Goal: Information Seeking & Learning: Learn about a topic

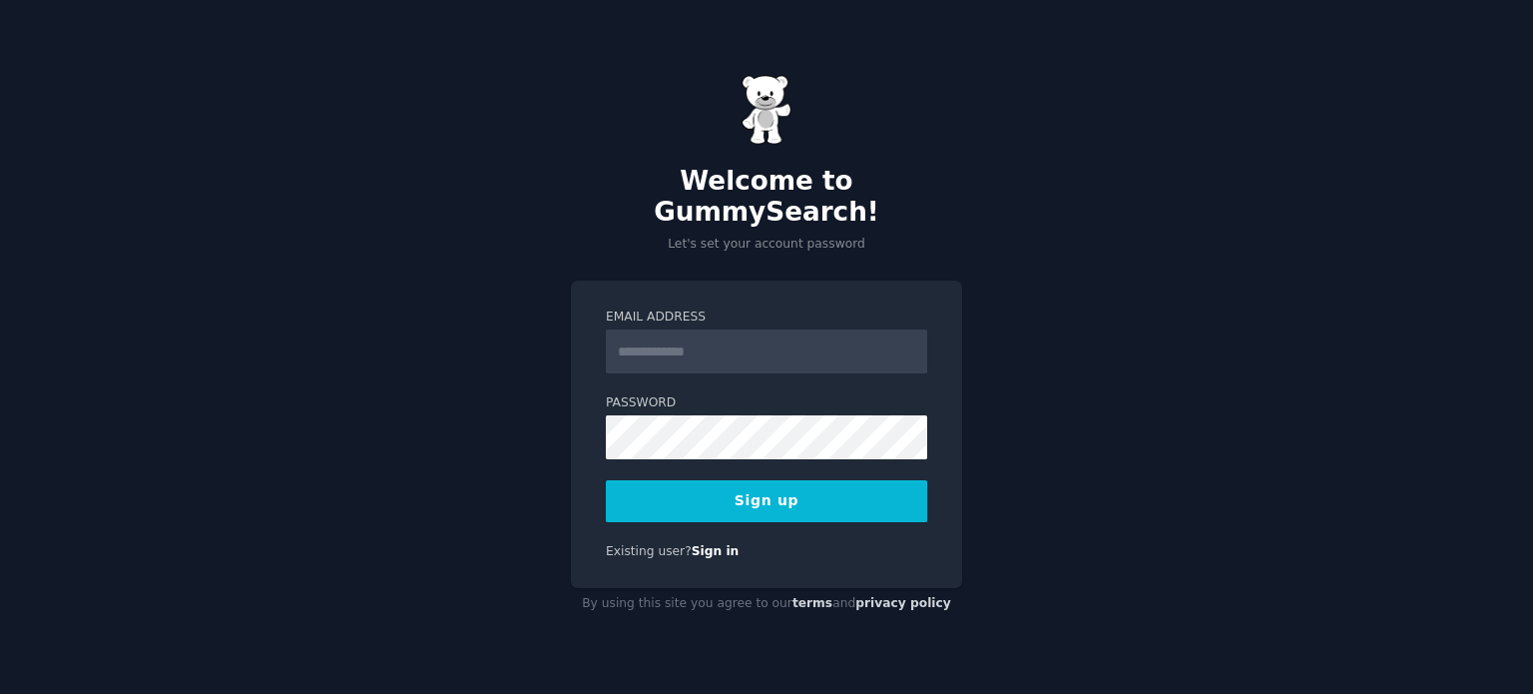
click at [703, 338] on input "Email Address" at bounding box center [766, 351] width 321 height 44
type input "**********"
click at [606, 480] on button "Sign up" at bounding box center [766, 501] width 321 height 42
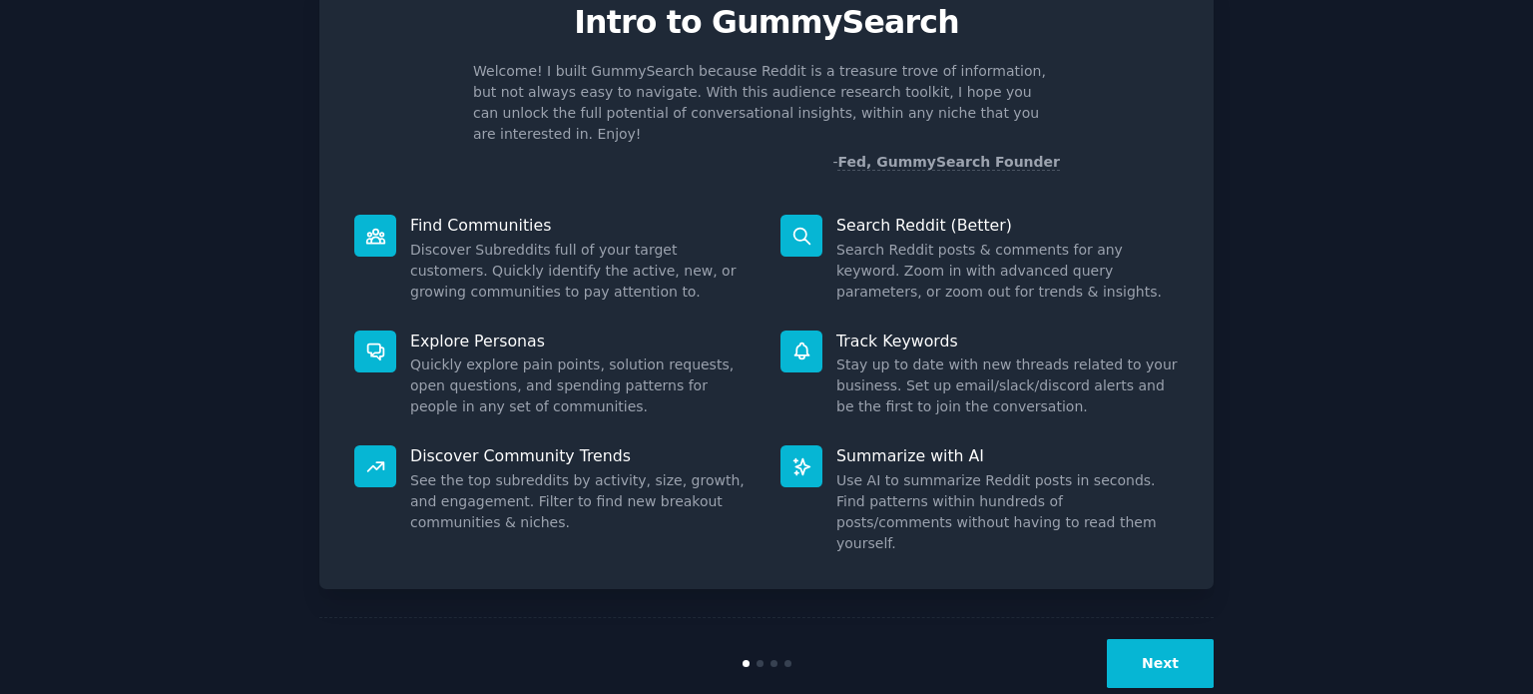
click at [1144, 639] on button "Next" at bounding box center [1160, 663] width 107 height 49
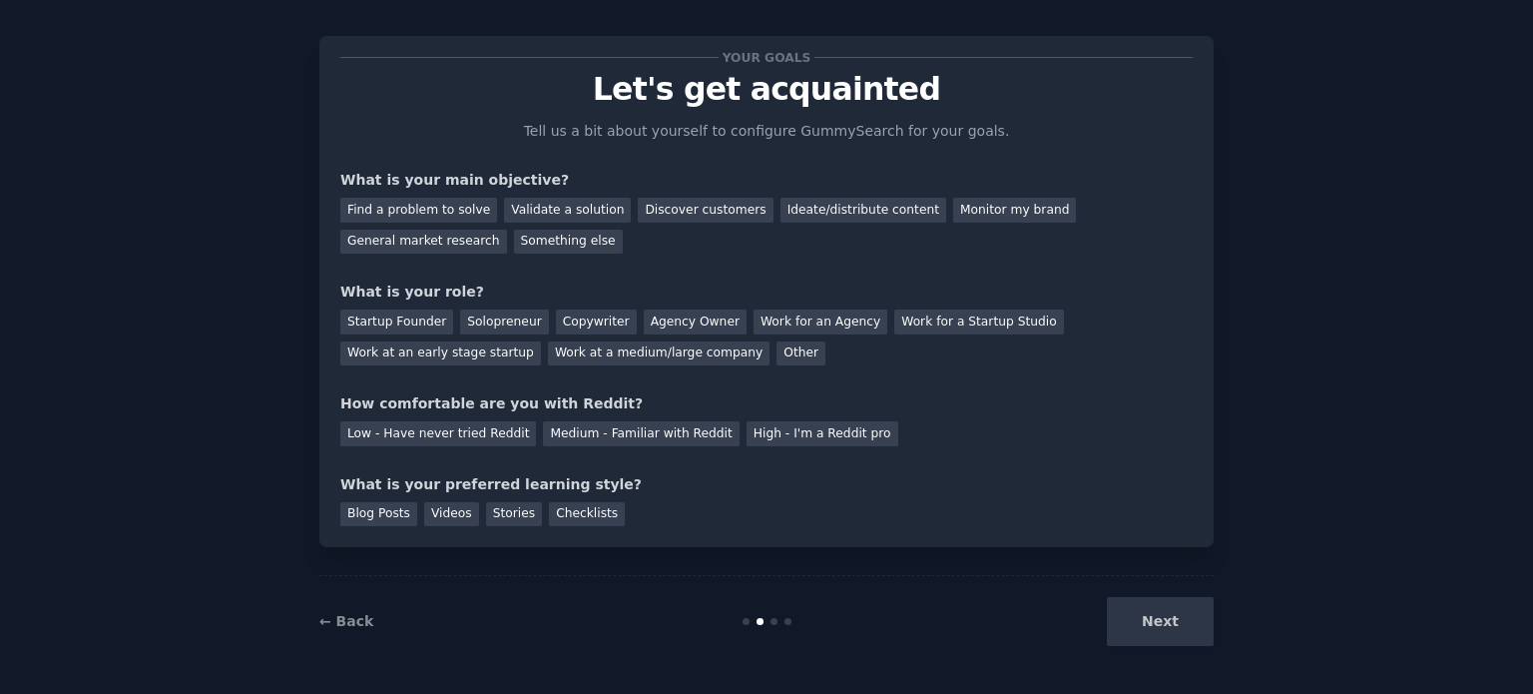
click at [1146, 632] on div "Next" at bounding box center [1064, 621] width 298 height 49
click at [514, 236] on div "Something else" at bounding box center [568, 242] width 109 height 25
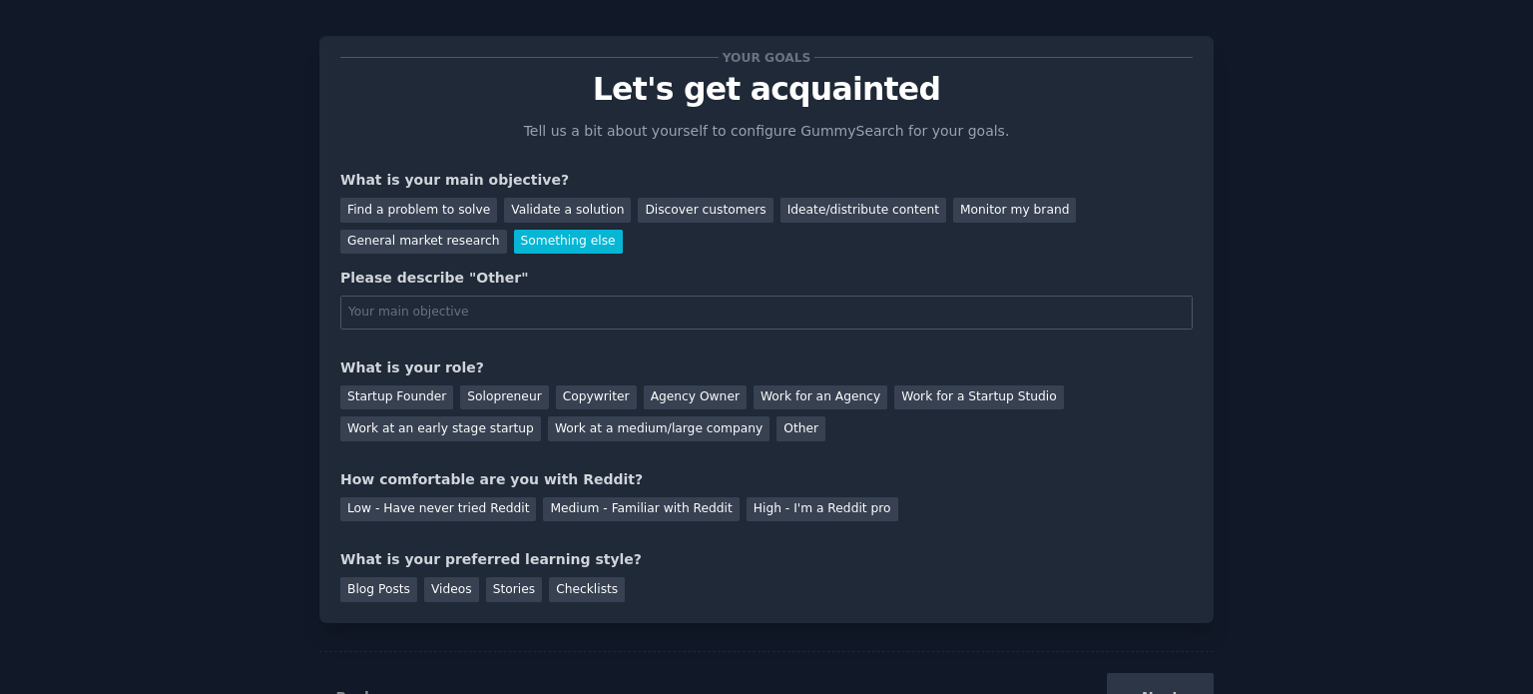
scroll to position [87, 0]
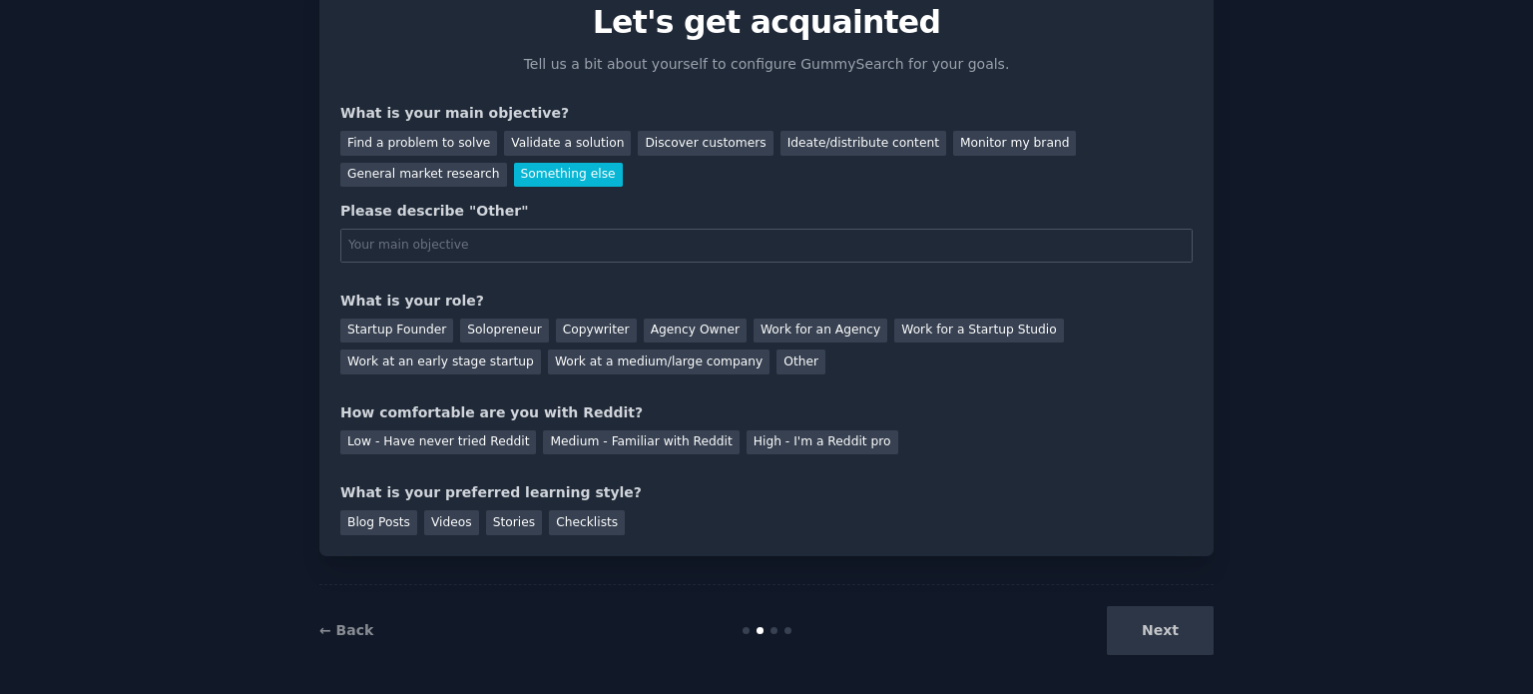
click at [514, 183] on div "Something else" at bounding box center [568, 175] width 109 height 25
click at [514, 174] on div "Something else" at bounding box center [568, 175] width 109 height 25
click at [416, 150] on div "Find a problem to solve" at bounding box center [418, 143] width 157 height 25
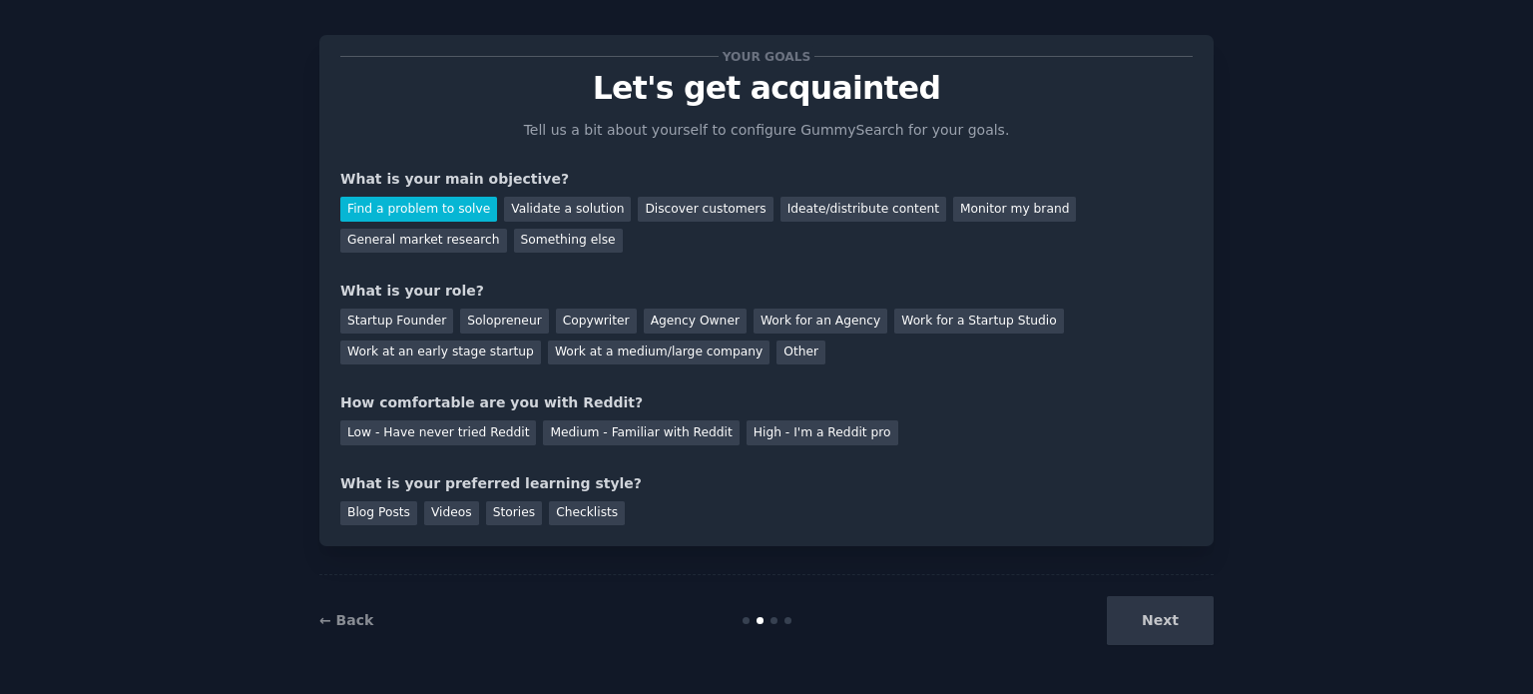
scroll to position [20, 0]
click at [419, 324] on div "Startup Founder" at bounding box center [396, 321] width 113 height 25
click at [777, 356] on div "Other" at bounding box center [801, 353] width 49 height 25
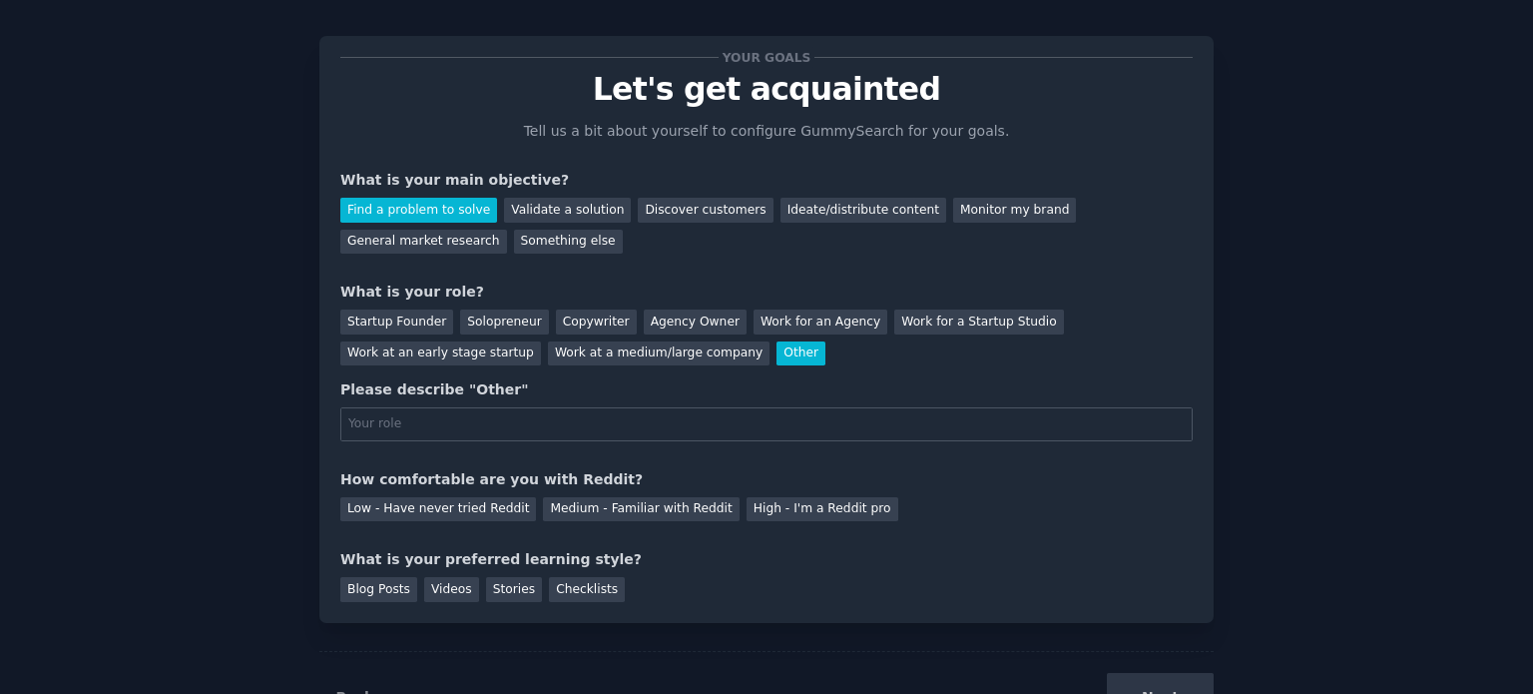
scroll to position [87, 0]
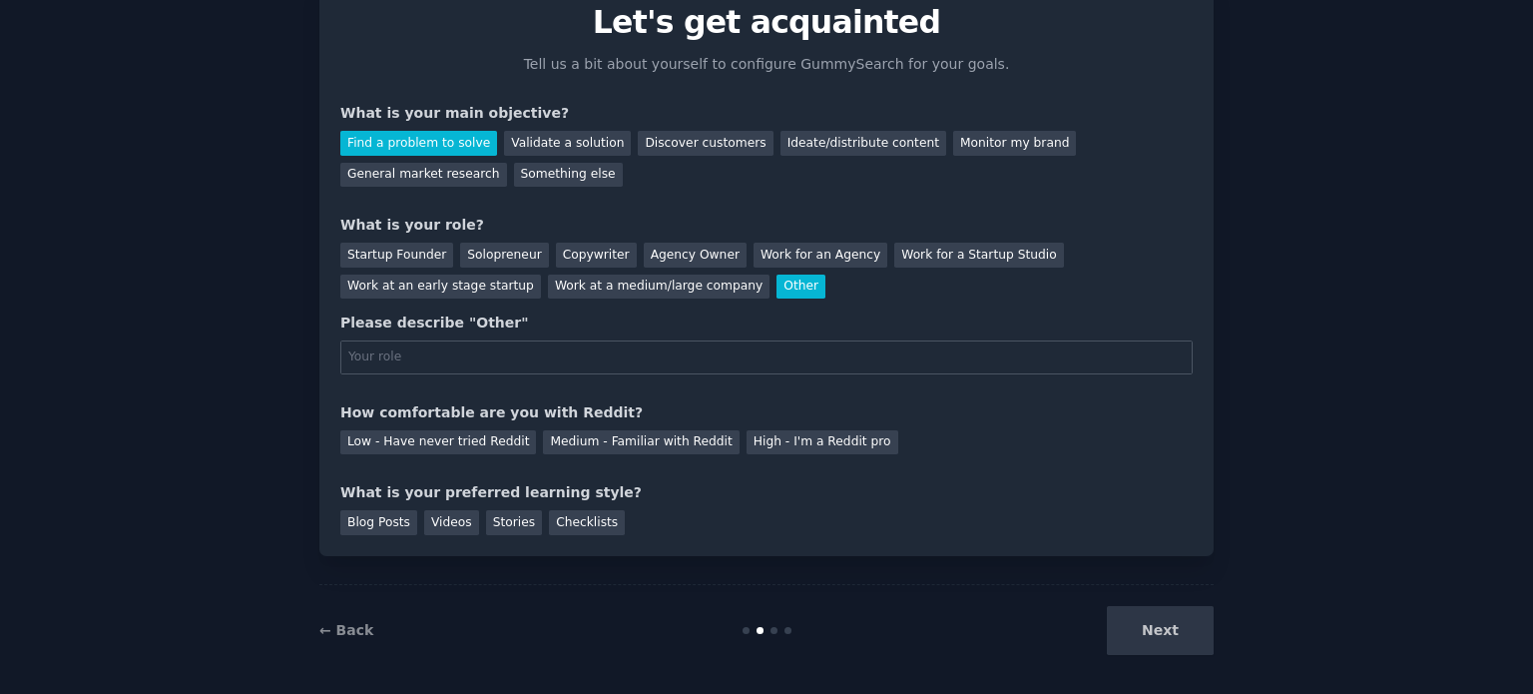
click at [777, 295] on div "Other" at bounding box center [801, 287] width 49 height 25
click at [503, 356] on input "text" at bounding box center [766, 357] width 853 height 34
click at [363, 358] on input "selfemploy" at bounding box center [766, 357] width 853 height 34
type input "self-employ"
click at [451, 442] on div "Low - Have never tried Reddit" at bounding box center [438, 442] width 196 height 25
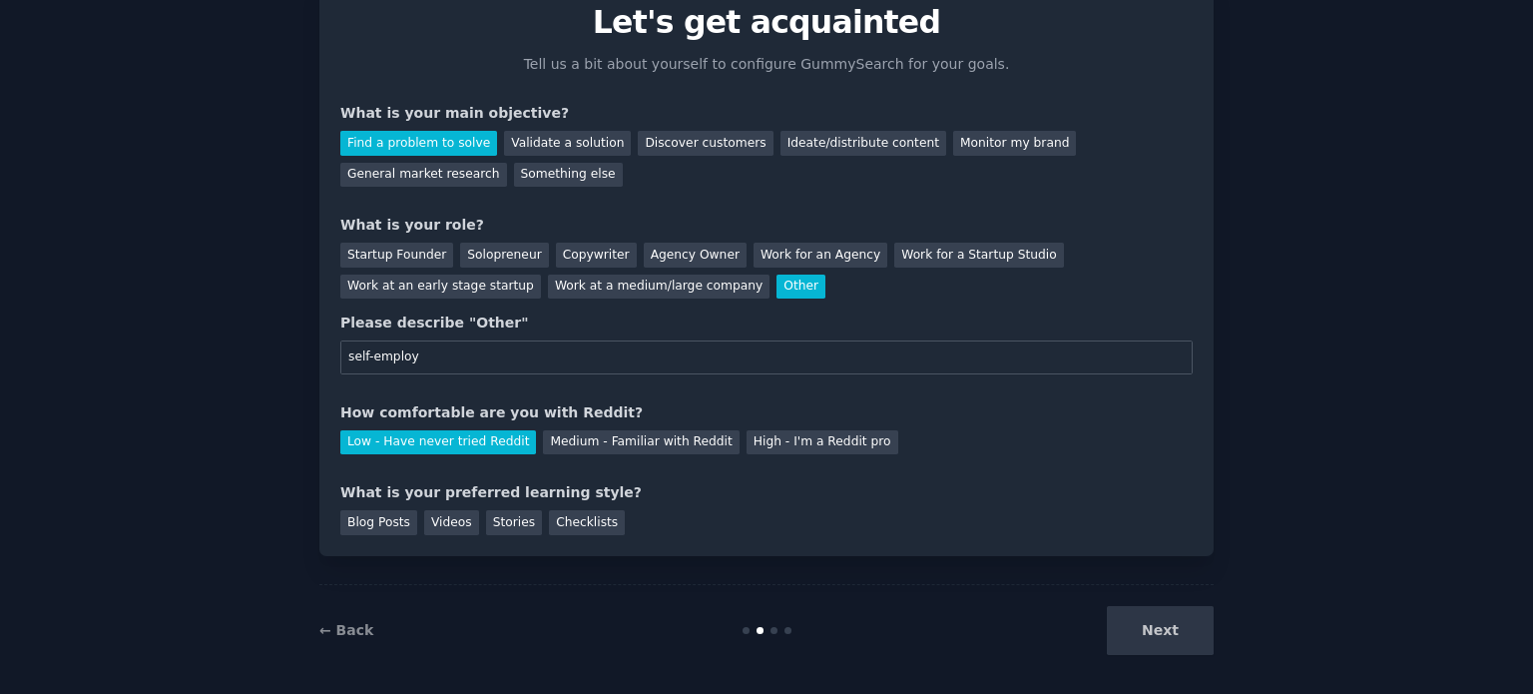
click at [1174, 616] on div "Next" at bounding box center [1064, 630] width 298 height 49
click at [562, 521] on div "Checklists" at bounding box center [587, 522] width 76 height 25
click at [1194, 623] on button "Next" at bounding box center [1160, 630] width 107 height 49
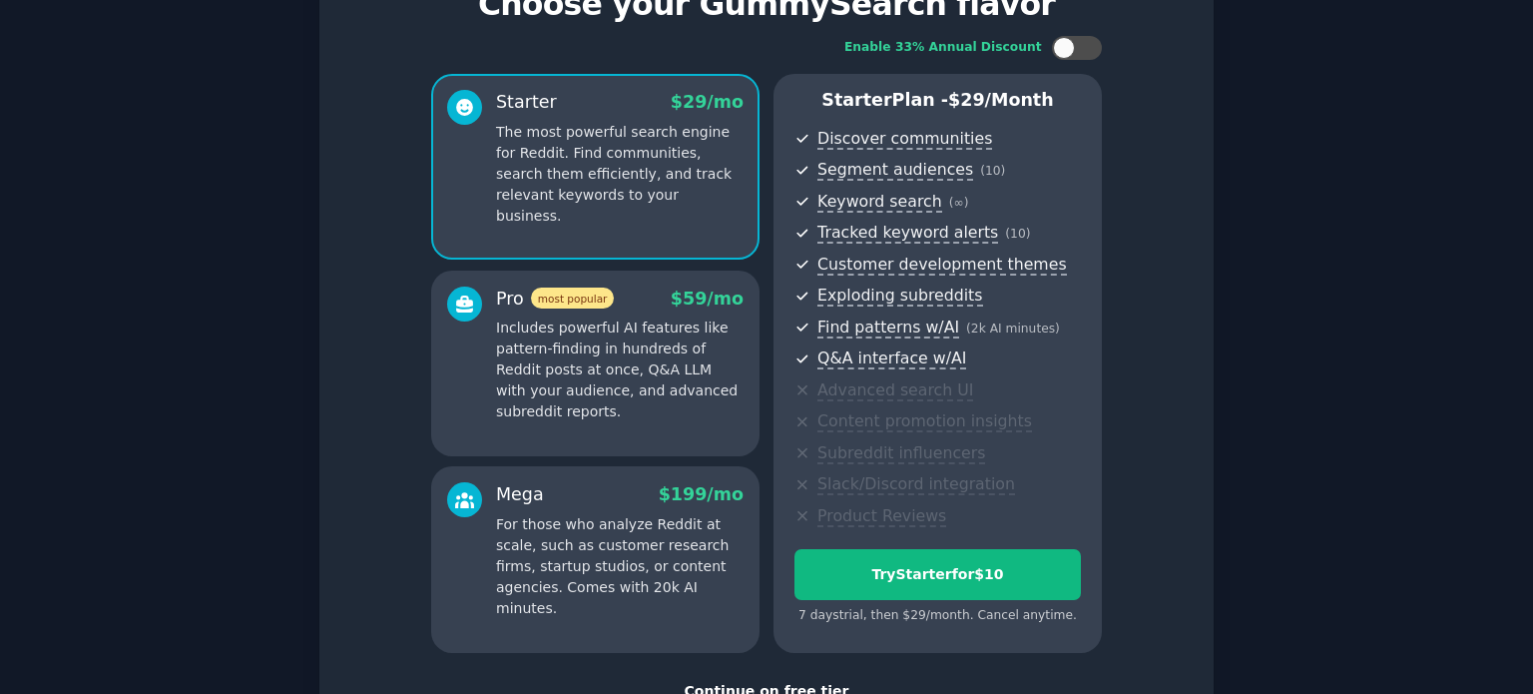
scroll to position [252, 0]
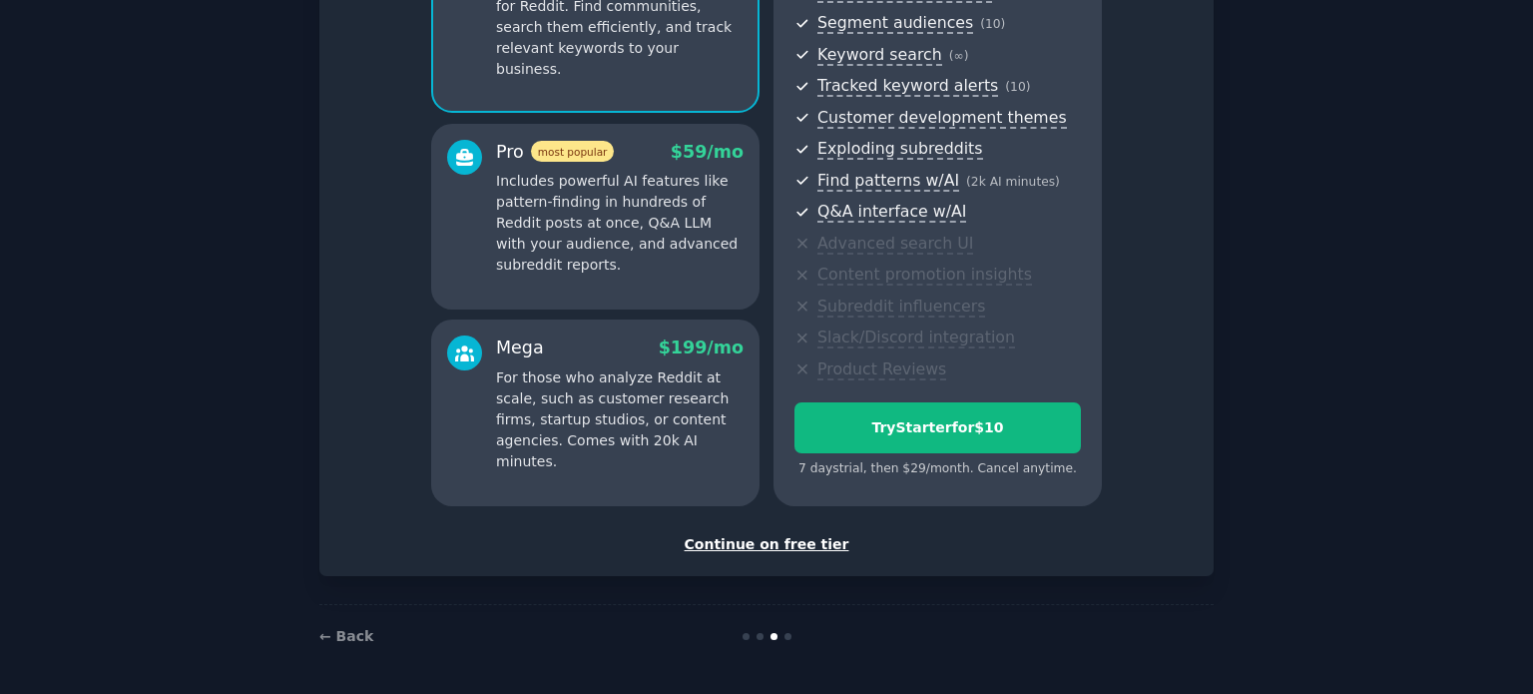
click at [791, 548] on div "Continue on free tier" at bounding box center [766, 544] width 853 height 21
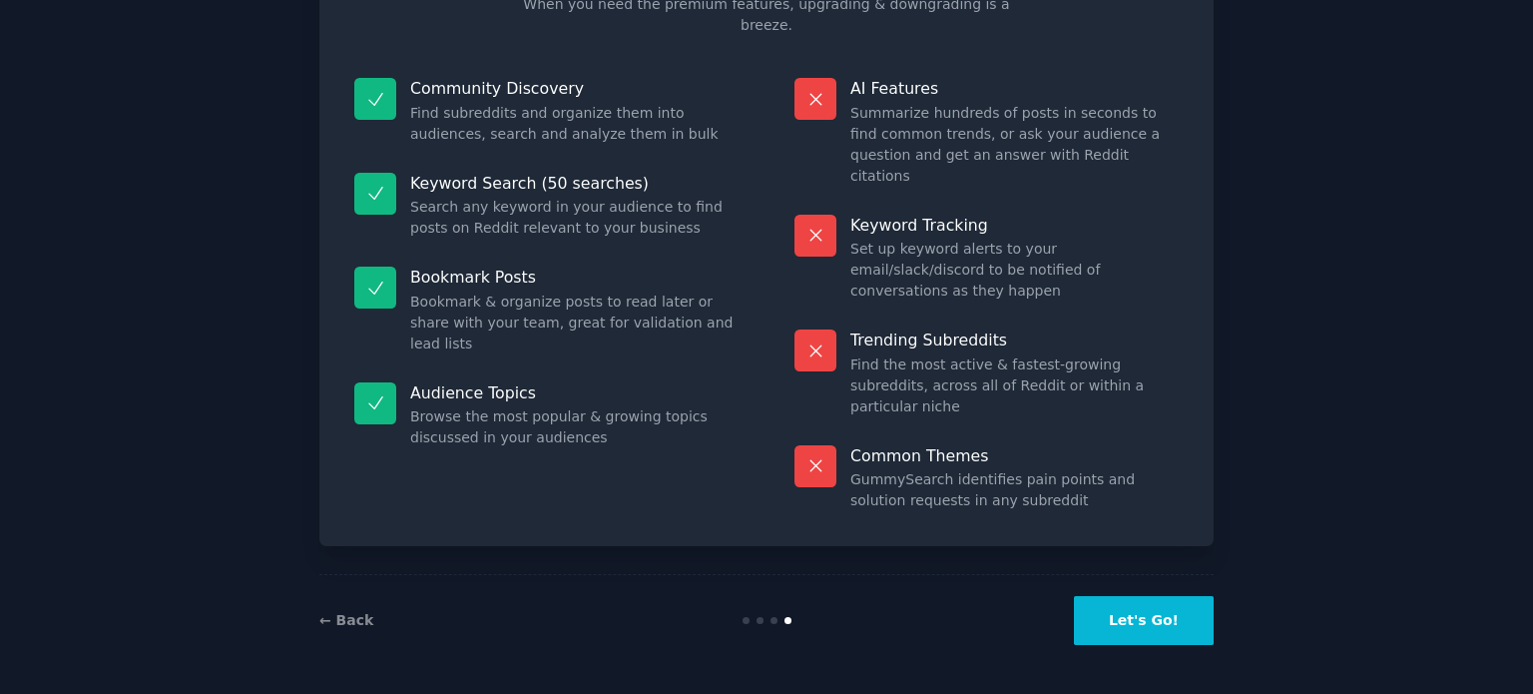
scroll to position [83, 0]
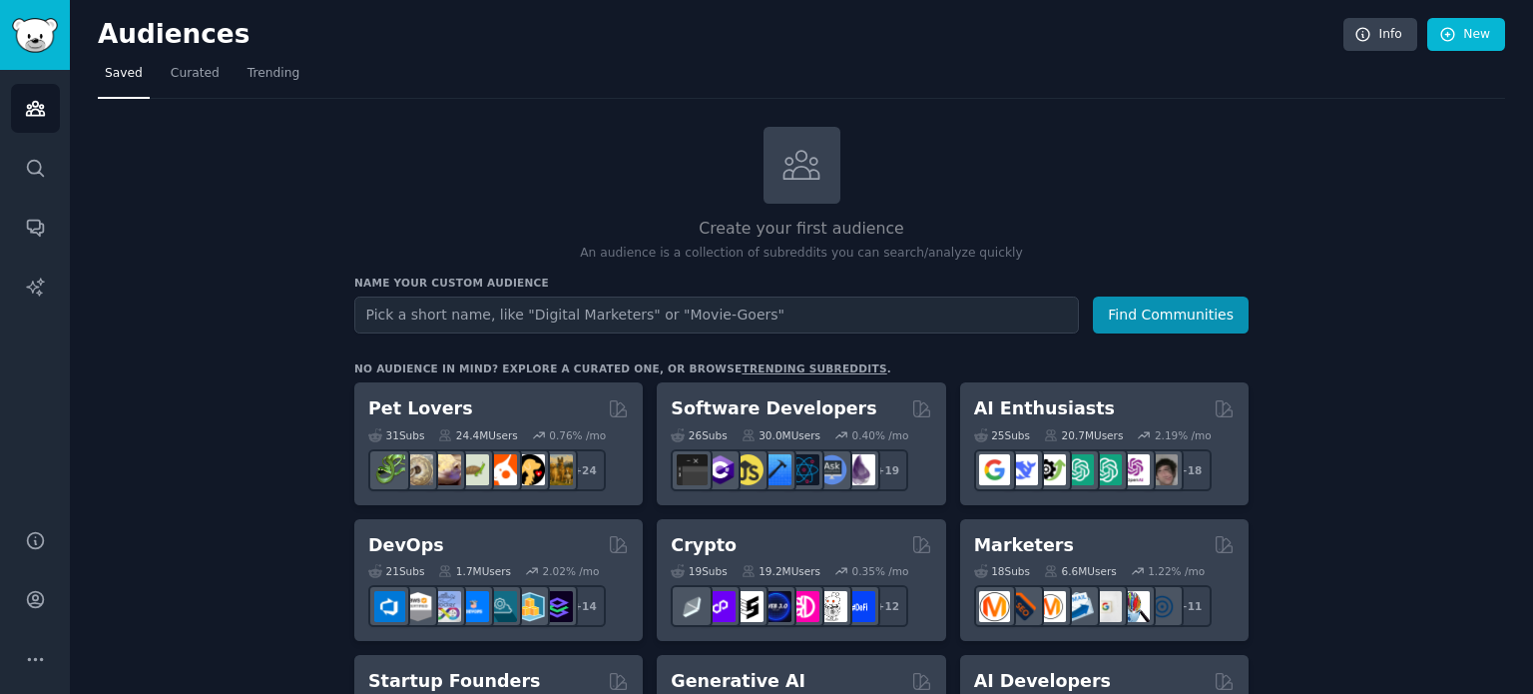
drag, startPoint x: 1090, startPoint y: 400, endPoint x: 1071, endPoint y: 405, distance: 19.6
click at [1090, 400] on div "AI Enthusiasts" at bounding box center [1104, 408] width 261 height 25
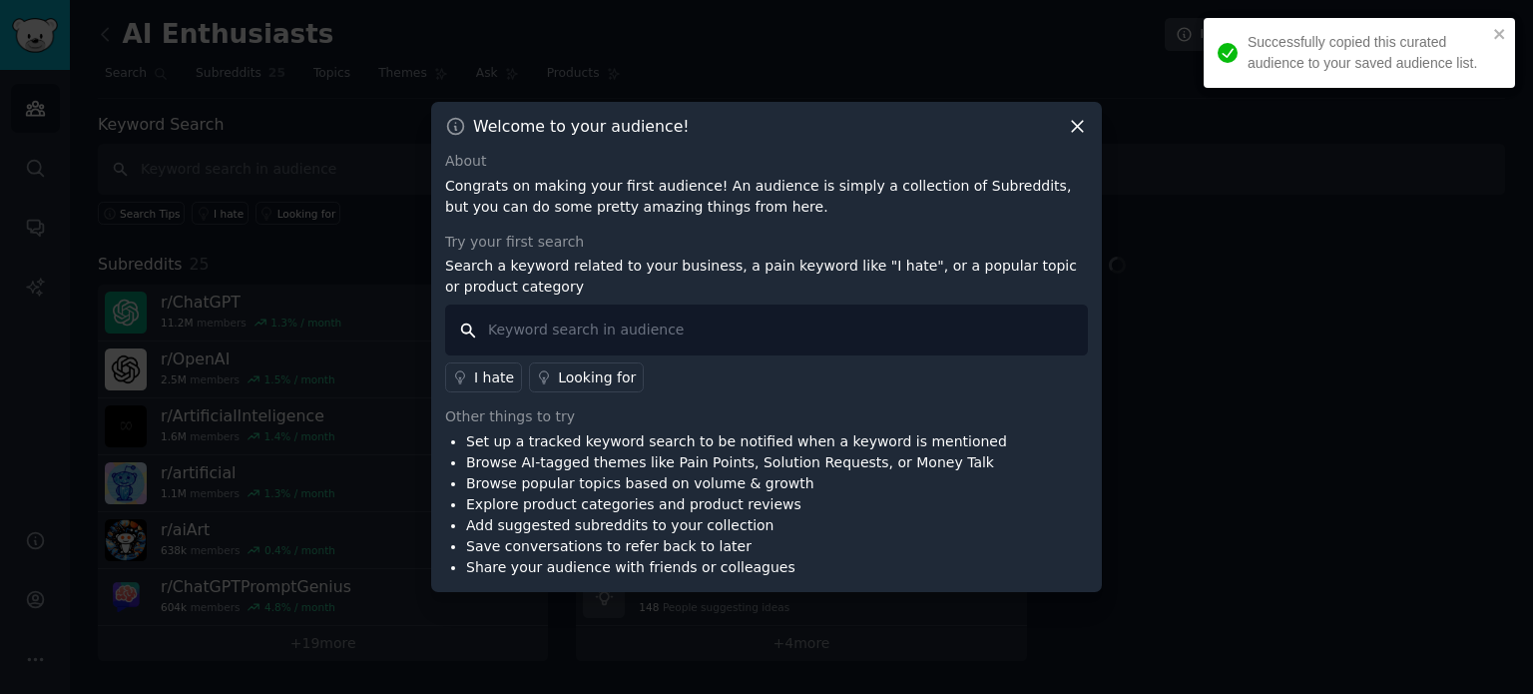
click at [691, 335] on input "text" at bounding box center [766, 329] width 643 height 51
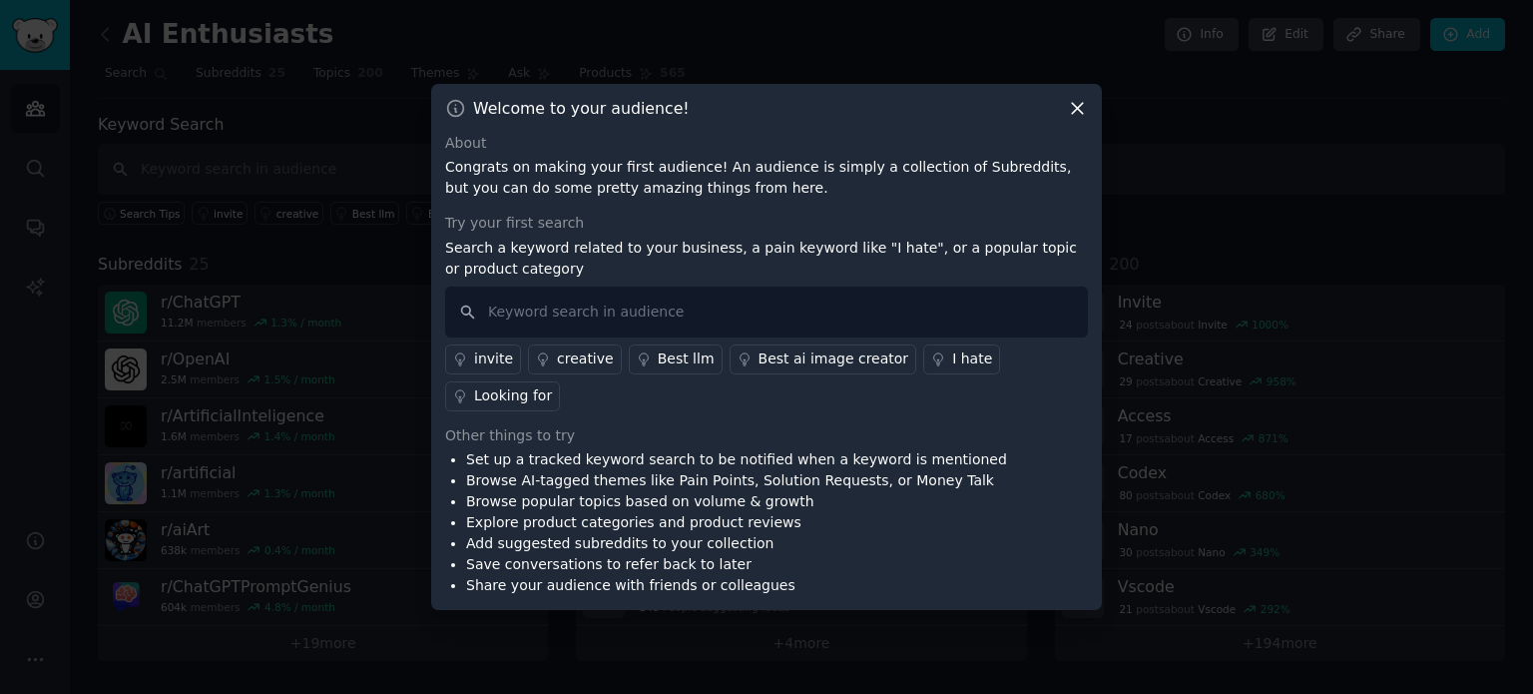
click at [1080, 119] on icon at bounding box center [1077, 108] width 21 height 21
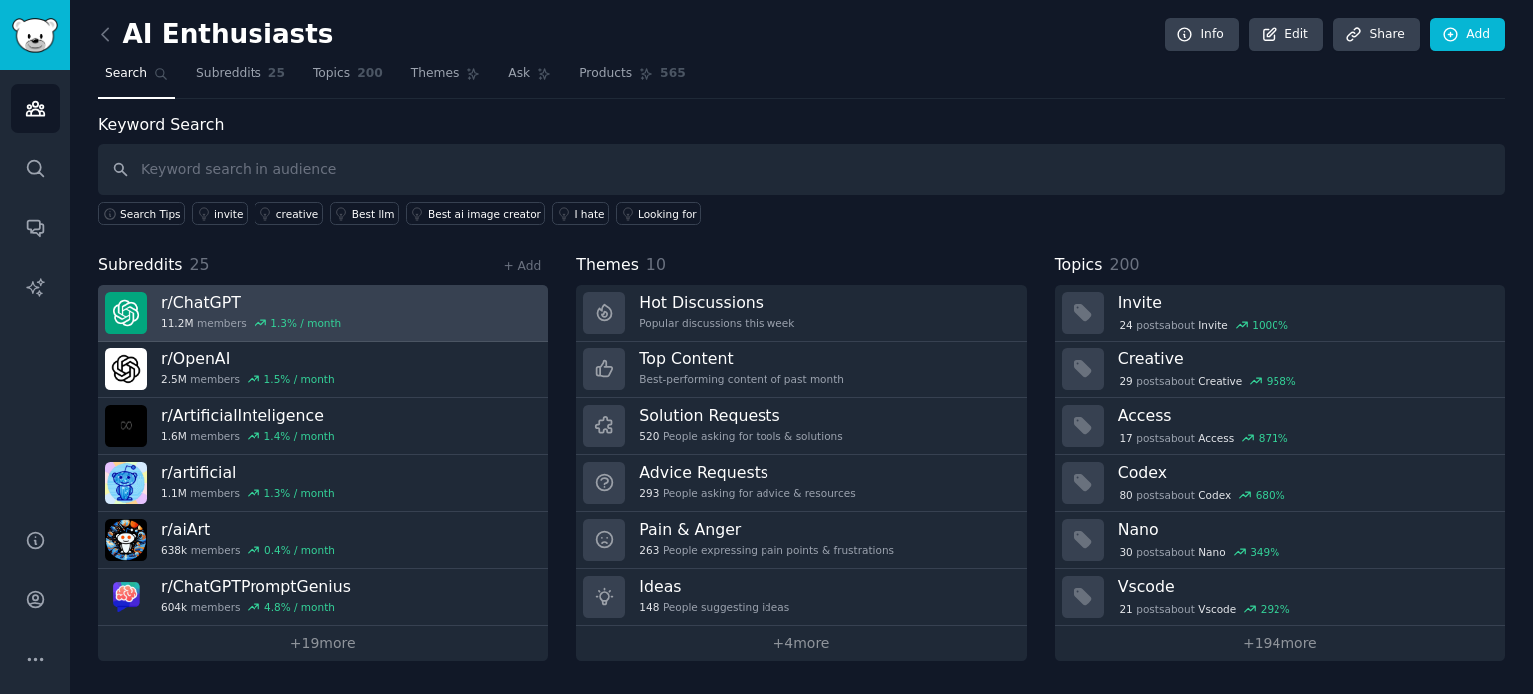
click at [260, 310] on div "r/ ChatGPT 11.2M members 1.3 % / month" at bounding box center [251, 313] width 181 height 42
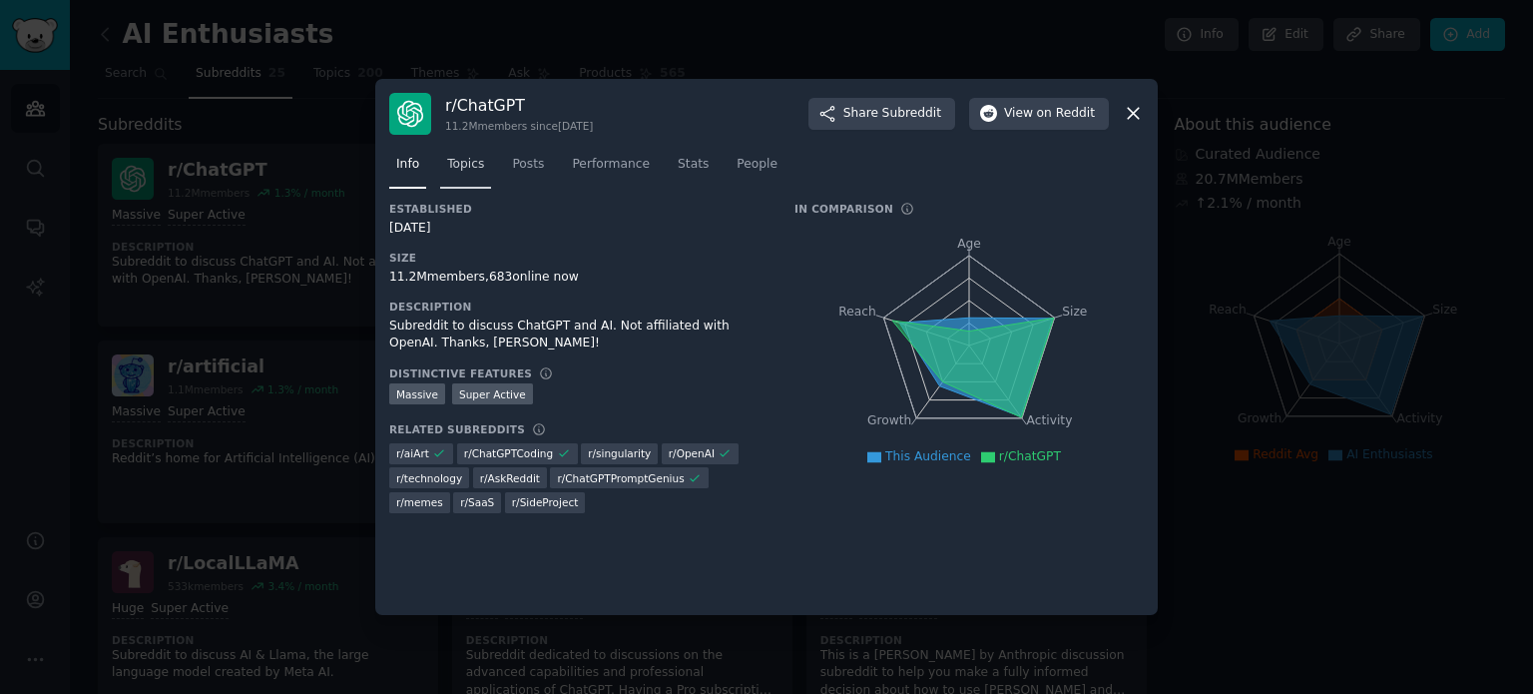
click at [477, 162] on span "Topics" at bounding box center [465, 165] width 37 height 18
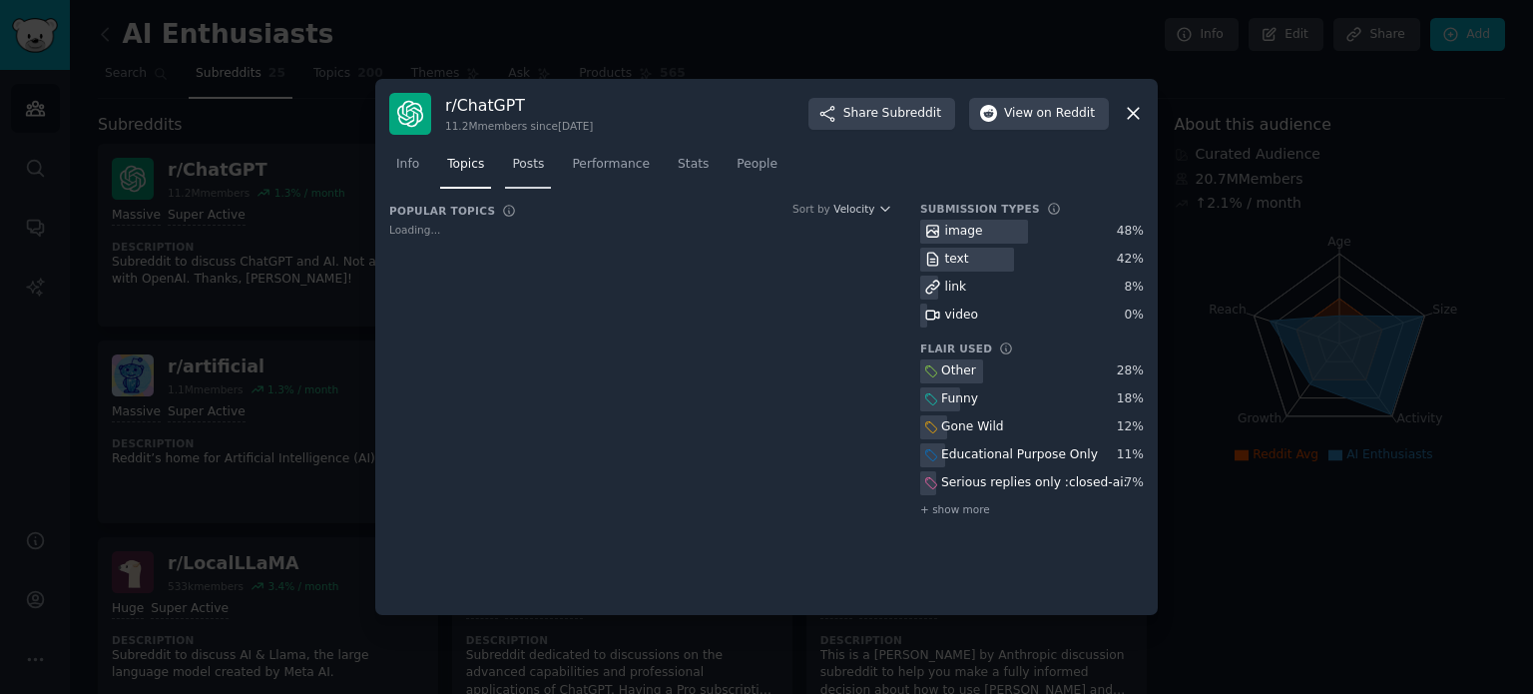
click at [534, 163] on span "Posts" at bounding box center [528, 165] width 32 height 18
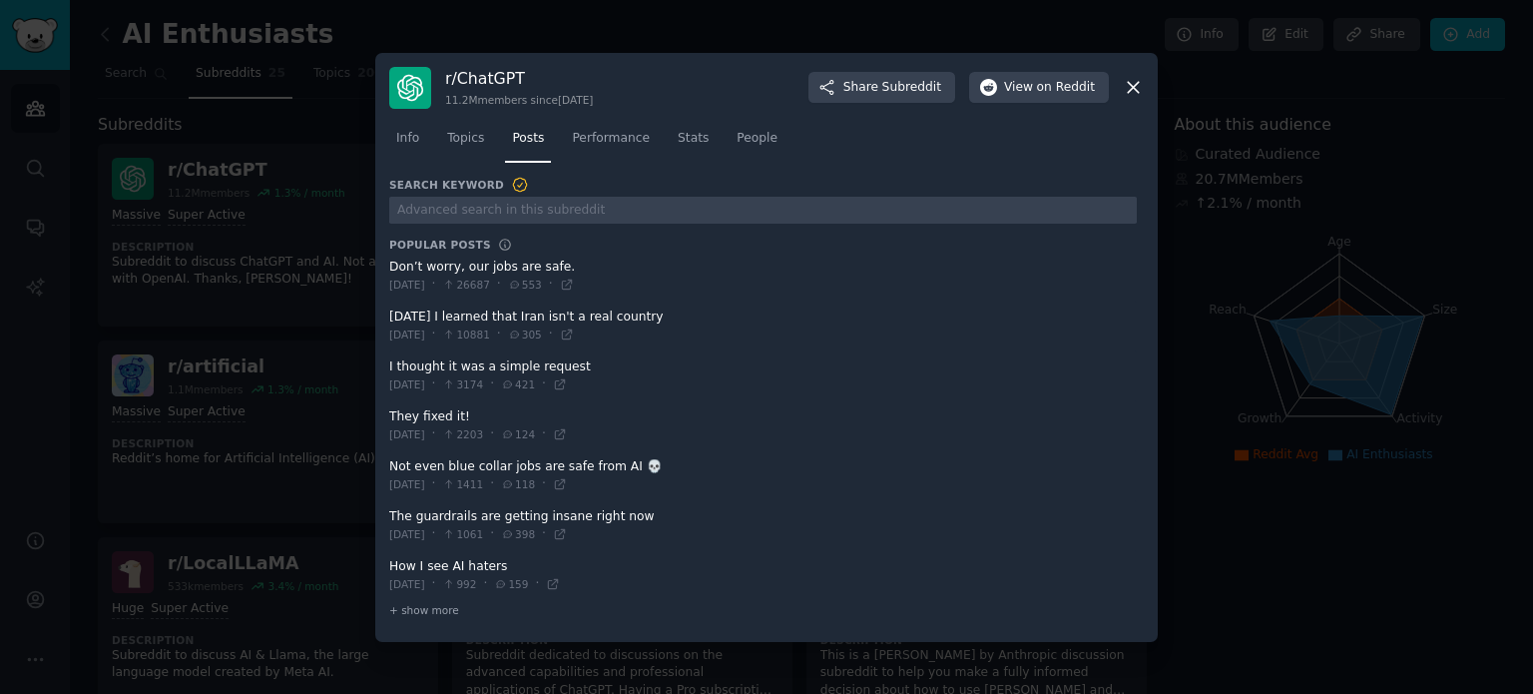
click at [479, 271] on span at bounding box center [763, 276] width 748 height 49
click at [1132, 88] on icon at bounding box center [1133, 87] width 11 height 11
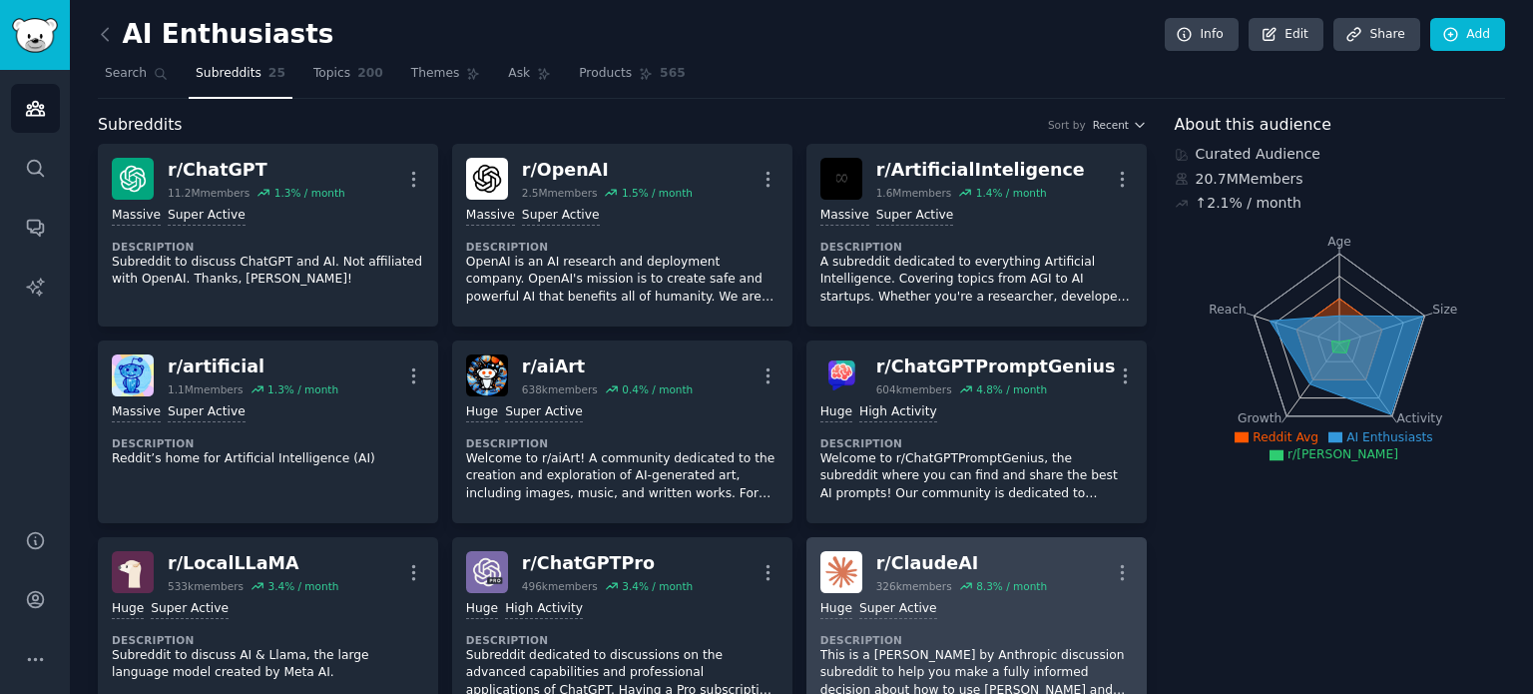
click at [978, 601] on div "Huge Super Active" at bounding box center [977, 609] width 312 height 19
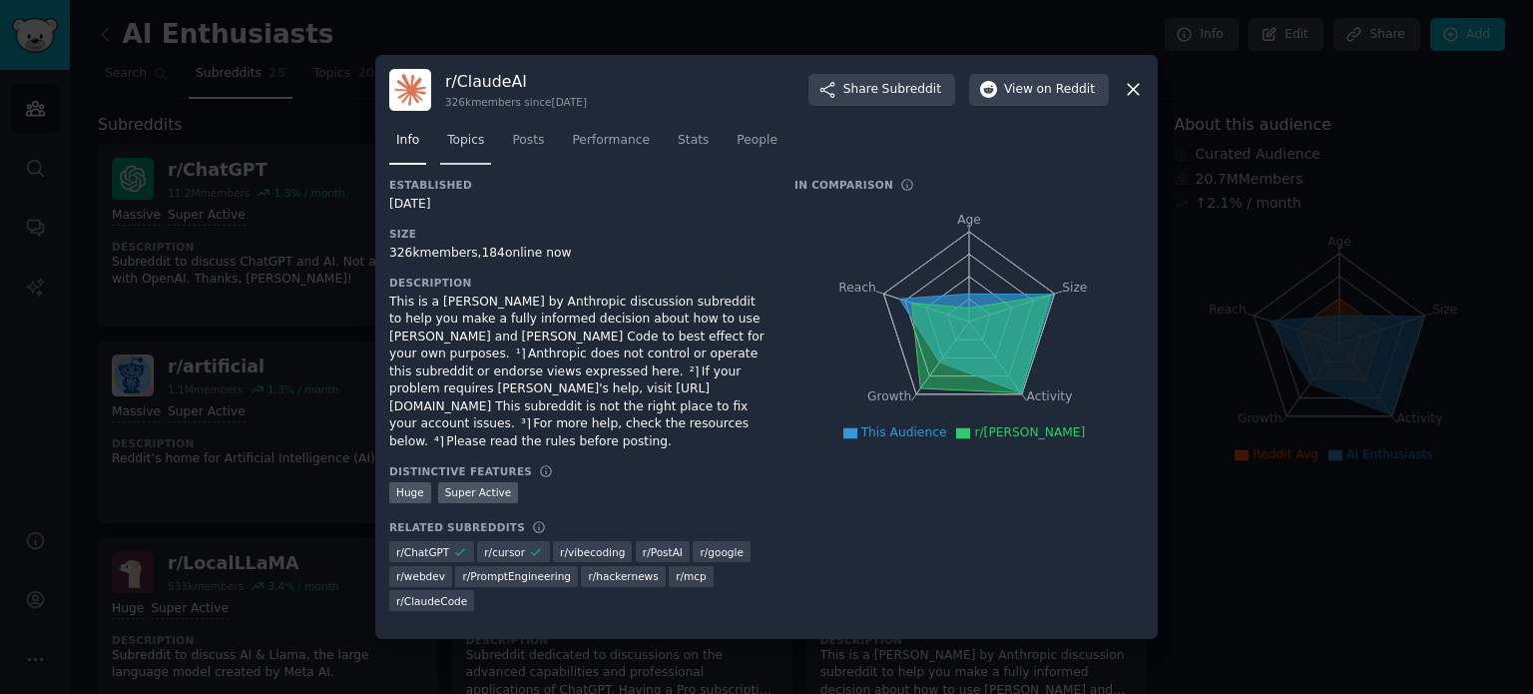
click at [469, 147] on span "Topics" at bounding box center [465, 141] width 37 height 18
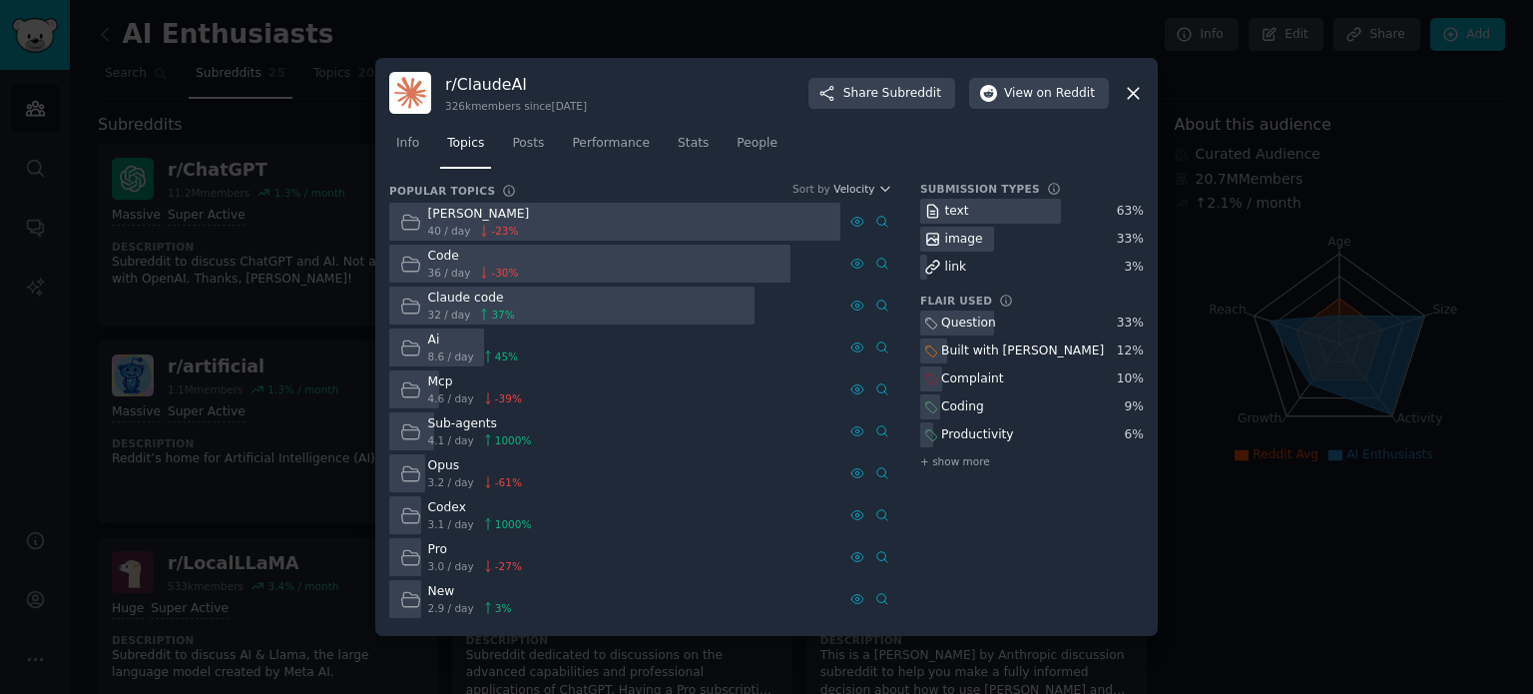
click at [451, 214] on div "Claude" at bounding box center [479, 215] width 102 height 18
click at [415, 222] on icon at bounding box center [410, 222] width 21 height 21
click at [942, 207] on div "text" at bounding box center [946, 211] width 52 height 25
click at [858, 187] on span "Velocity" at bounding box center [854, 189] width 41 height 14
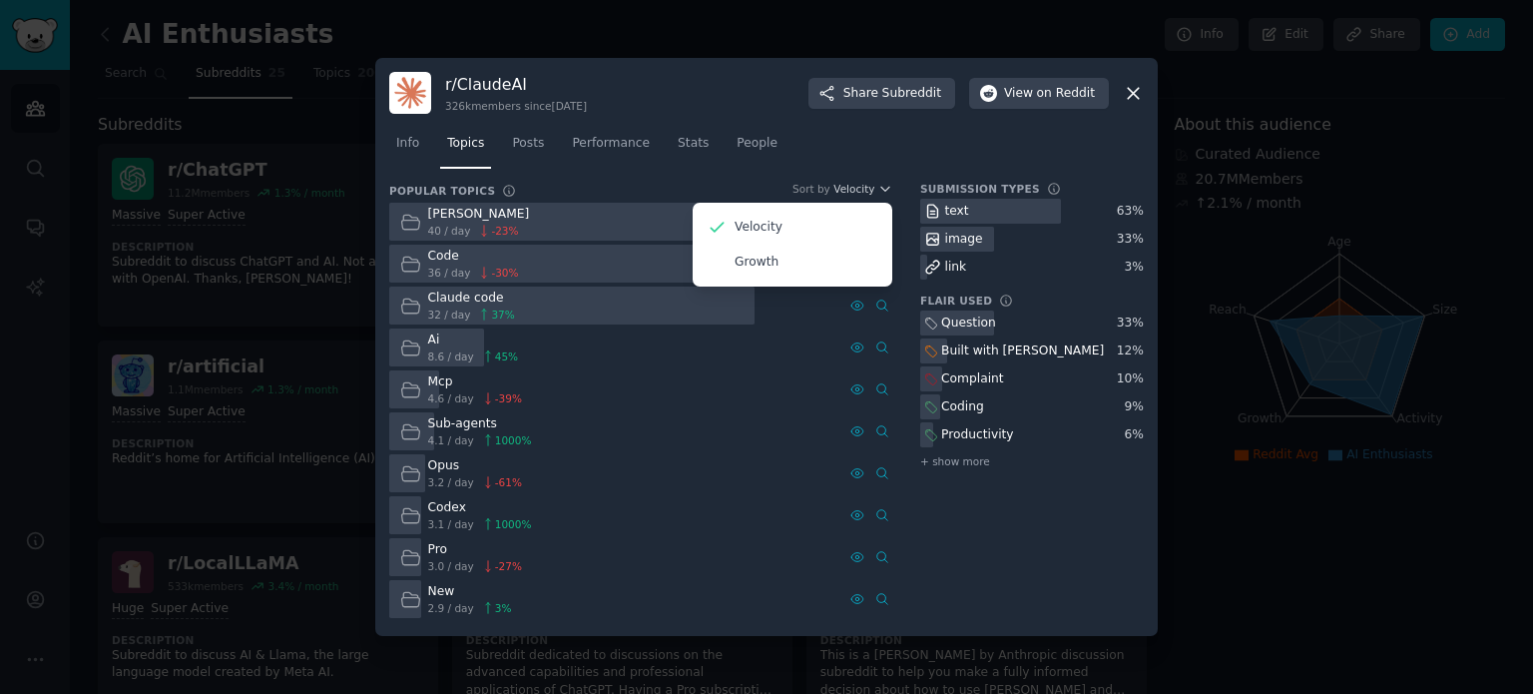
drag, startPoint x: 866, startPoint y: 174, endPoint x: 773, endPoint y: 159, distance: 94.0
click at [866, 171] on div "Info Topics Posts Performance Stats People" at bounding box center [766, 148] width 755 height 68
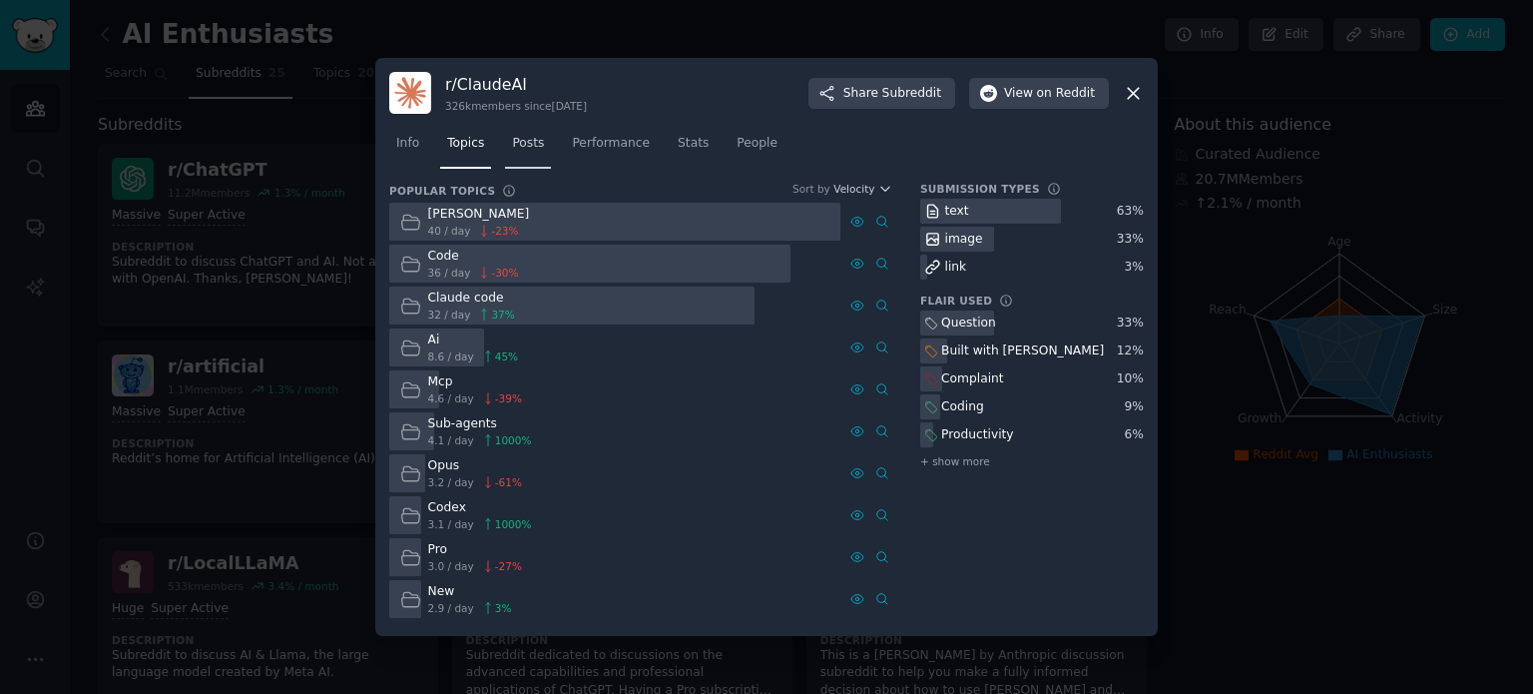
click at [505, 142] on link "Posts" at bounding box center [528, 148] width 46 height 41
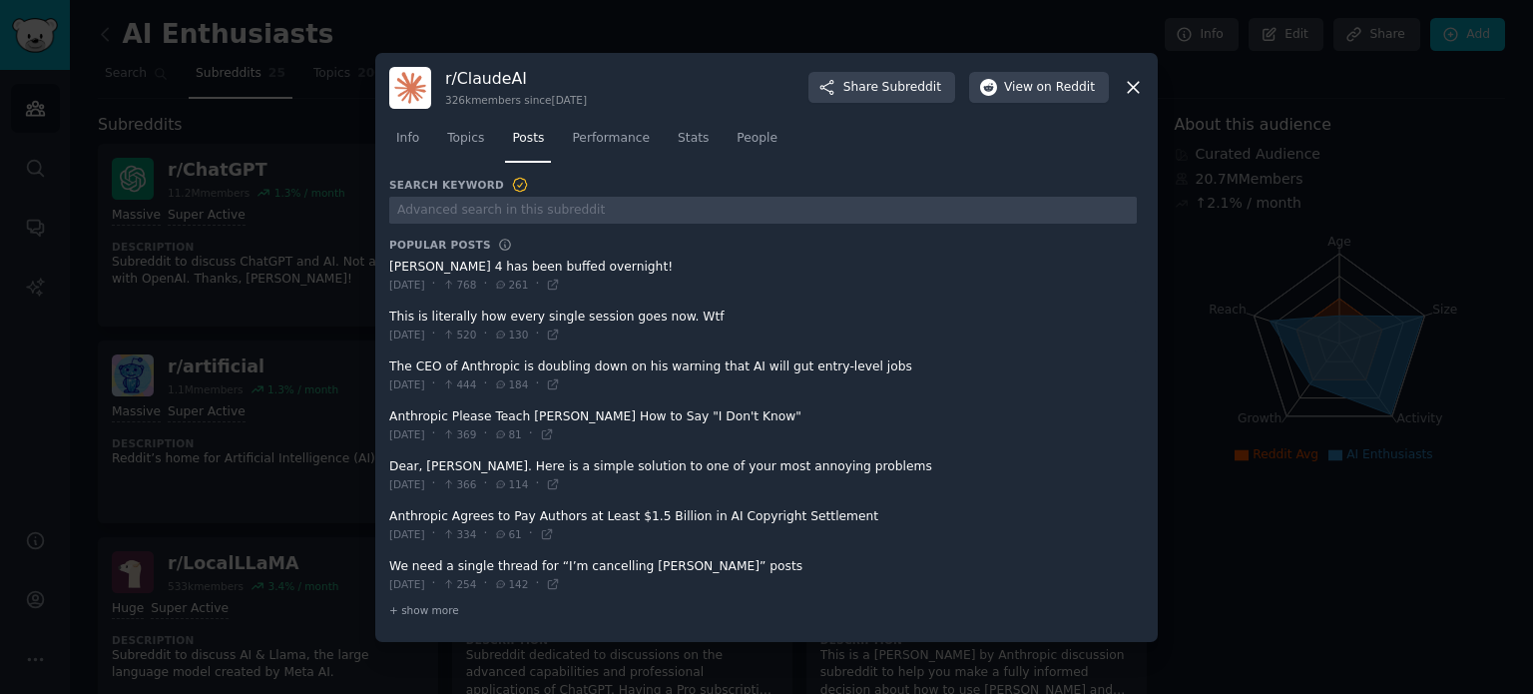
click at [589, 259] on span at bounding box center [763, 276] width 748 height 49
click at [591, 275] on span at bounding box center [763, 276] width 748 height 49
click at [599, 147] on span "Performance" at bounding box center [611, 139] width 78 height 18
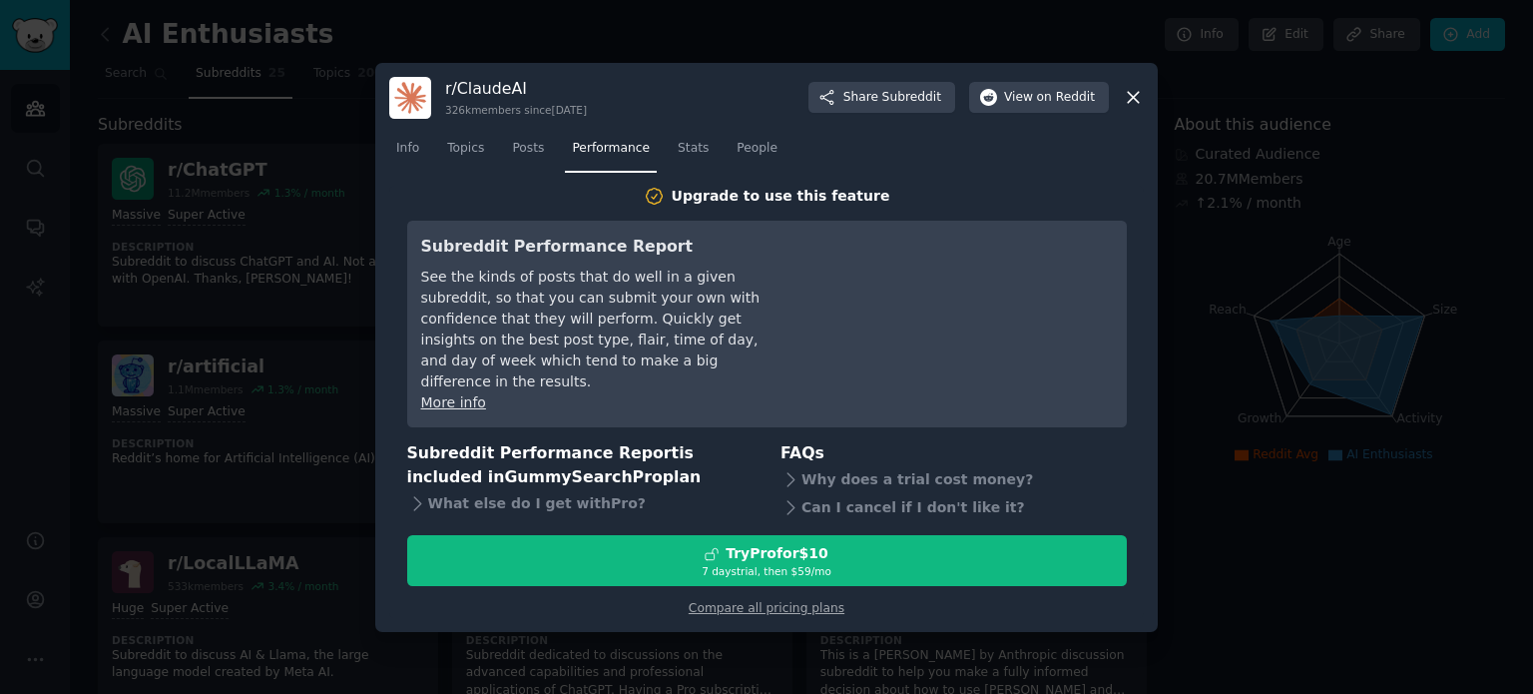
click at [1134, 108] on icon at bounding box center [1133, 97] width 21 height 21
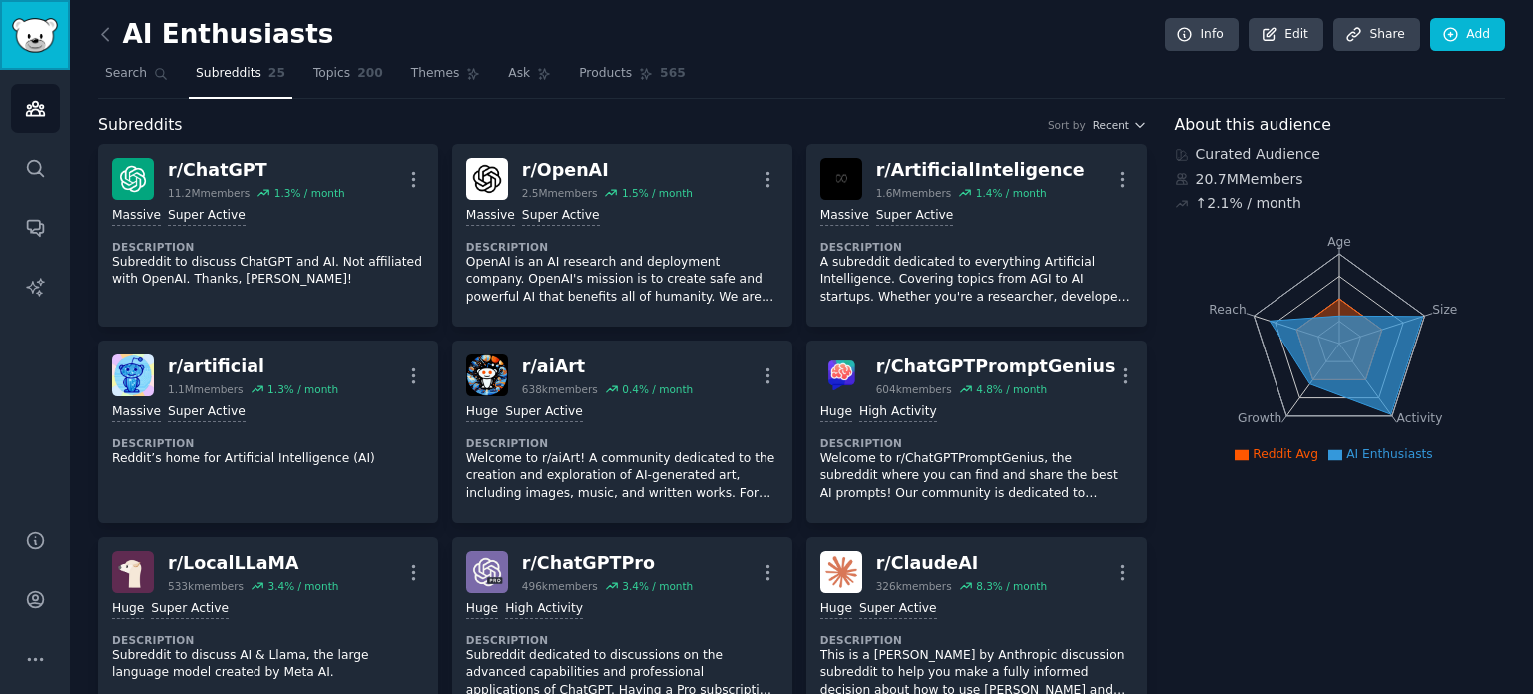
click at [27, 51] on img "Sidebar" at bounding box center [35, 35] width 46 height 35
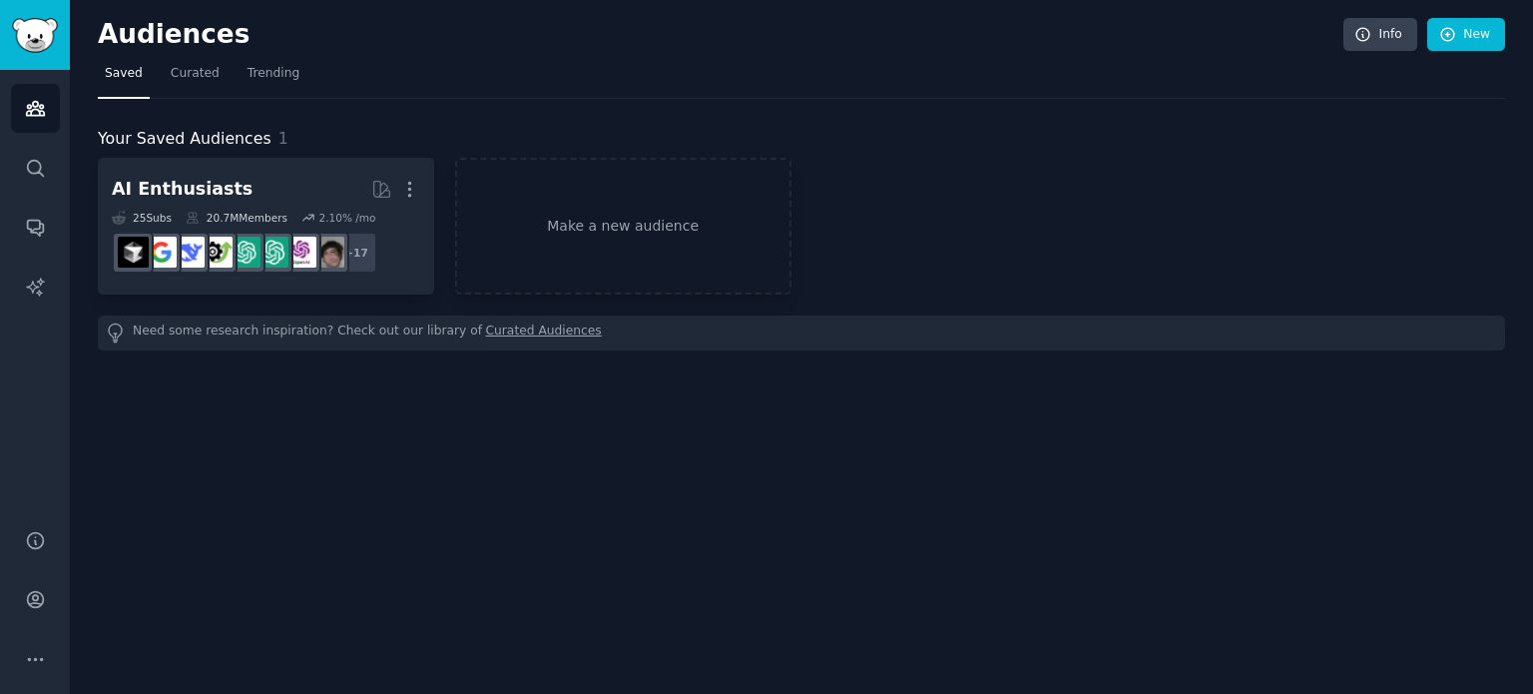
click at [850, 123] on div "Your Saved Audiences 1 AI Enthusiasts More 25 Sub s 20.7M Members 2.10 % /mo + …" at bounding box center [802, 225] width 1408 height 252
click at [35, 167] on icon "Sidebar" at bounding box center [35, 168] width 21 height 21
